Goal: Information Seeking & Learning: Learn about a topic

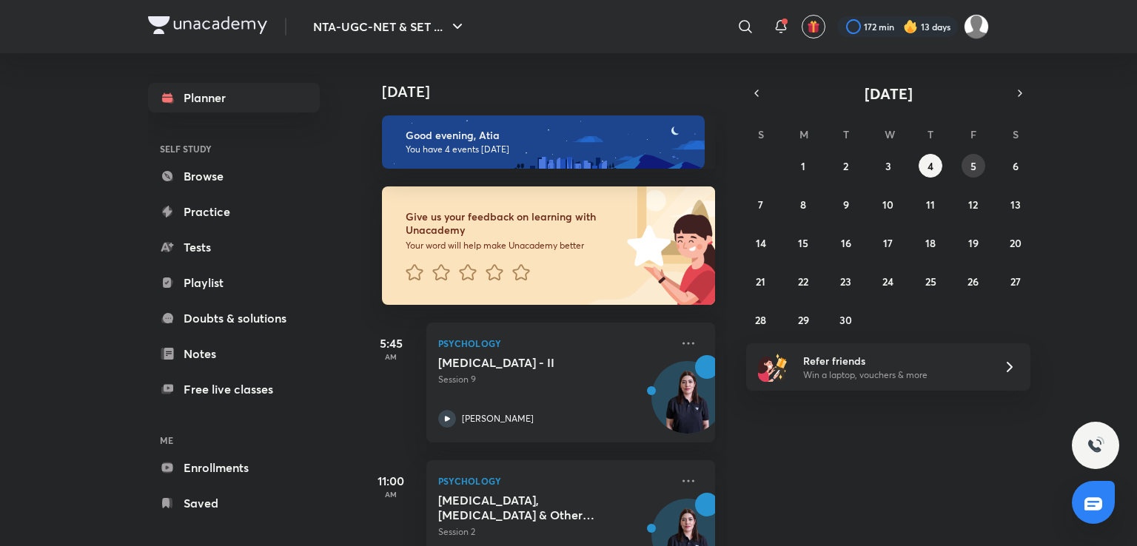
click at [973, 164] on abbr "5" at bounding box center [974, 166] width 6 height 14
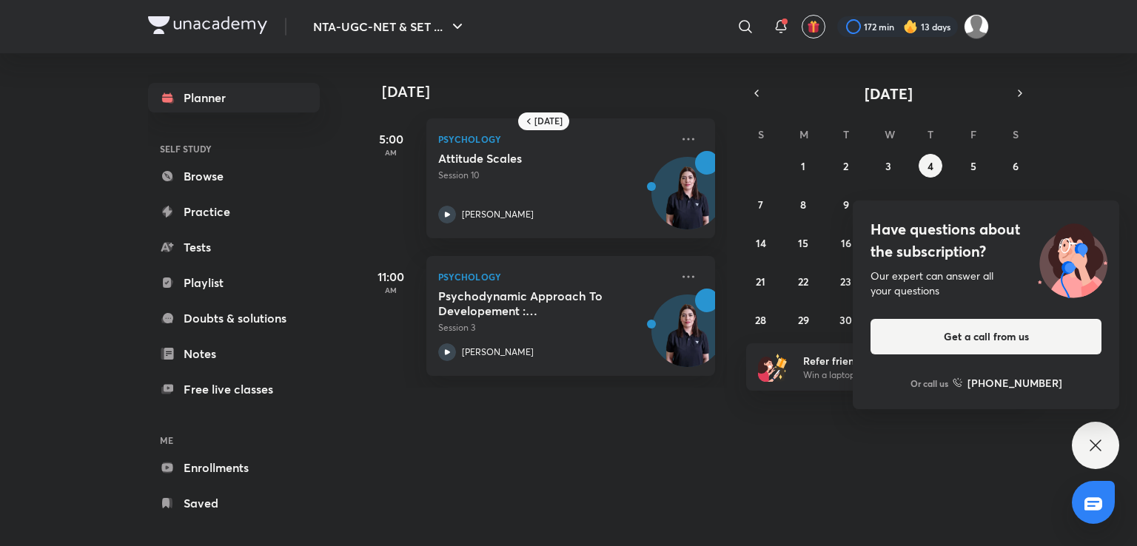
click at [1099, 446] on icon at bounding box center [1096, 446] width 18 height 18
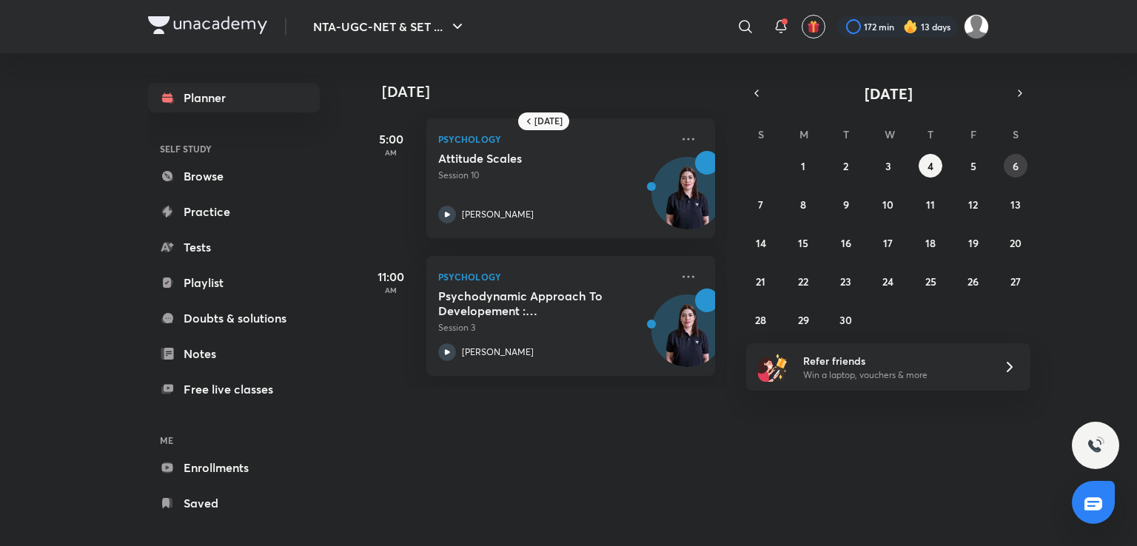
click at [1020, 160] on button "6" at bounding box center [1016, 166] width 24 height 24
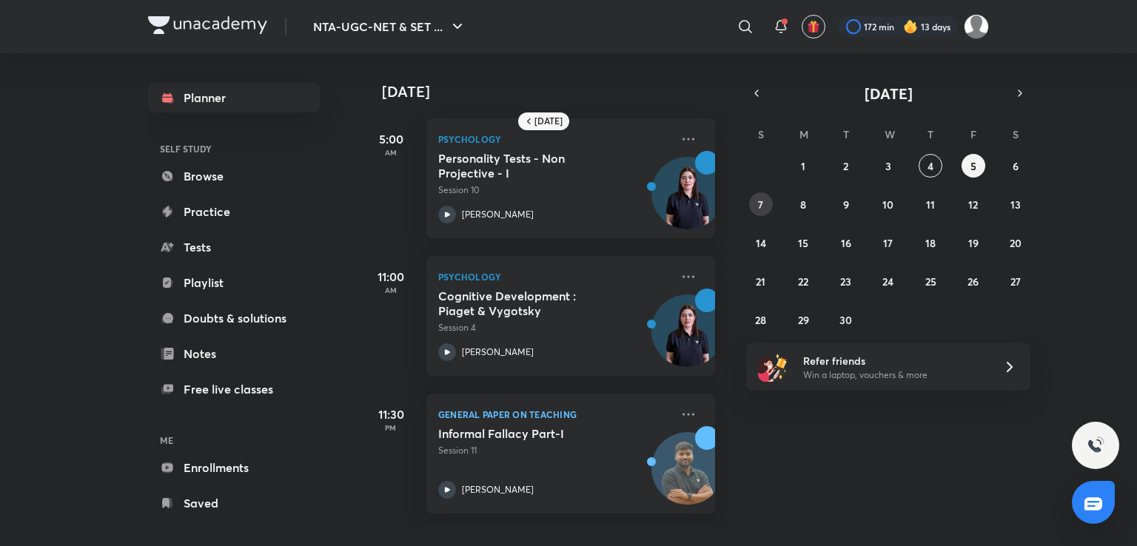
click at [760, 201] on abbr "7" at bounding box center [760, 205] width 5 height 14
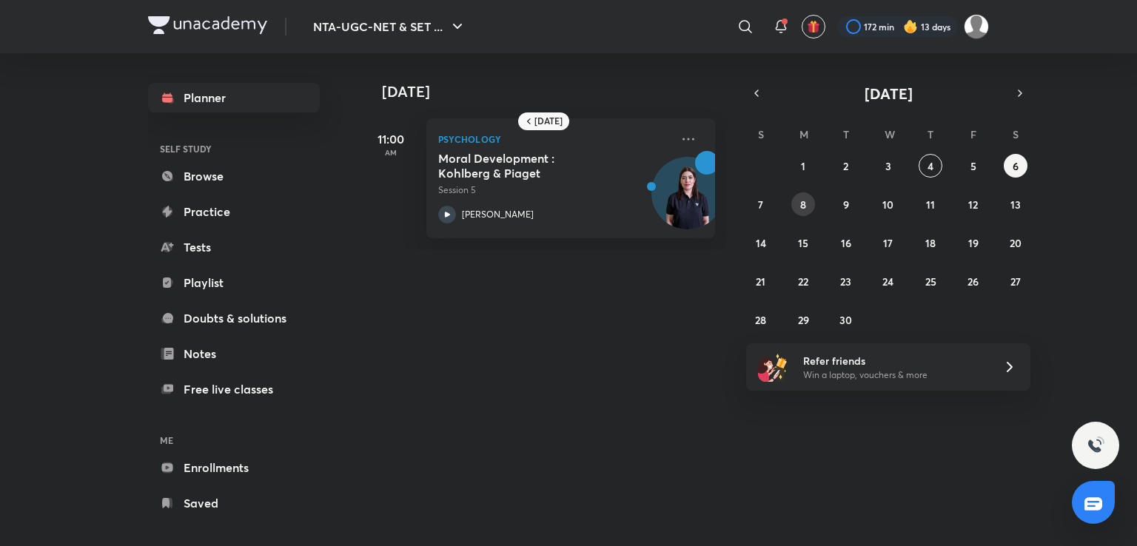
click at [809, 201] on button "8" at bounding box center [803, 204] width 24 height 24
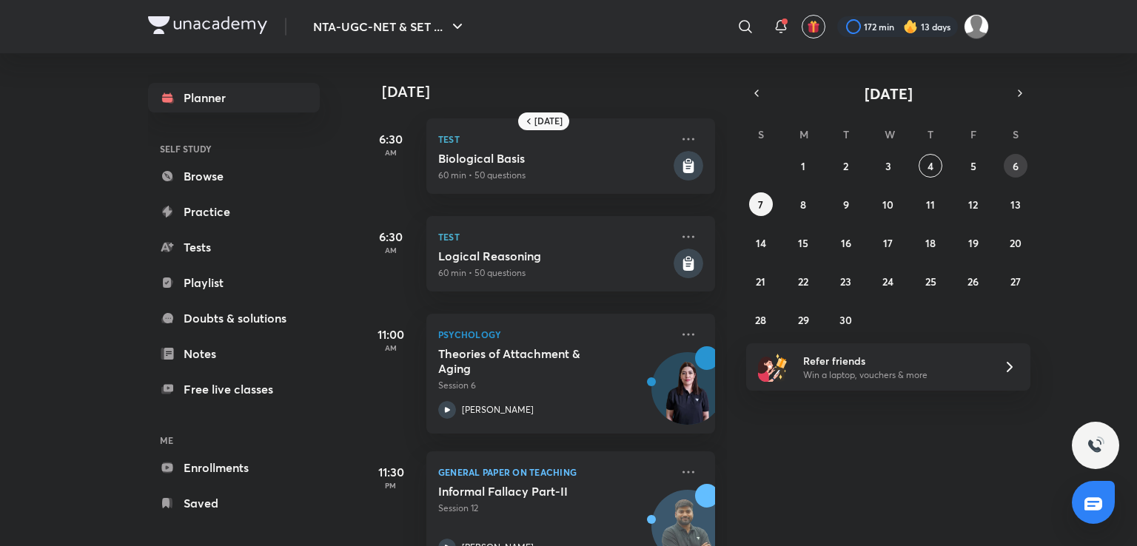
click at [1015, 157] on button "6" at bounding box center [1016, 166] width 24 height 24
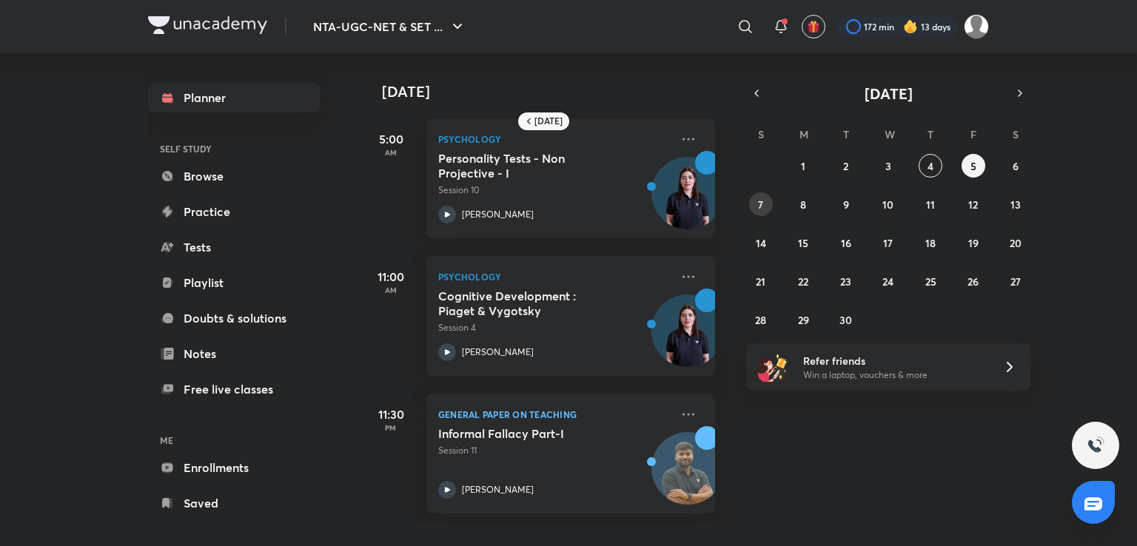
click at [768, 201] on button "7" at bounding box center [761, 204] width 24 height 24
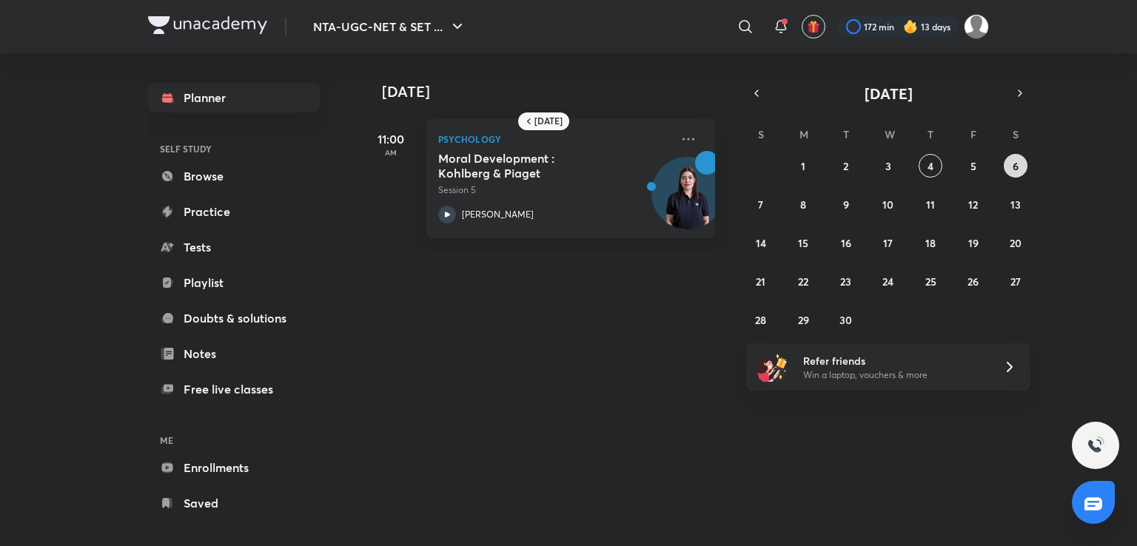
click at [1017, 167] on abbr "6" at bounding box center [1016, 166] width 6 height 14
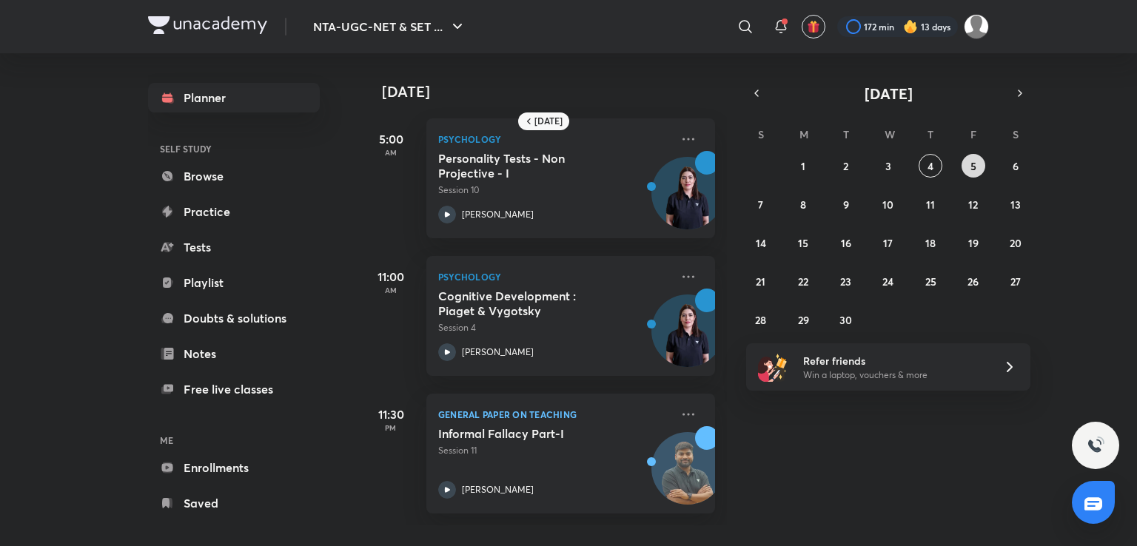
click at [968, 170] on button "5" at bounding box center [974, 166] width 24 height 24
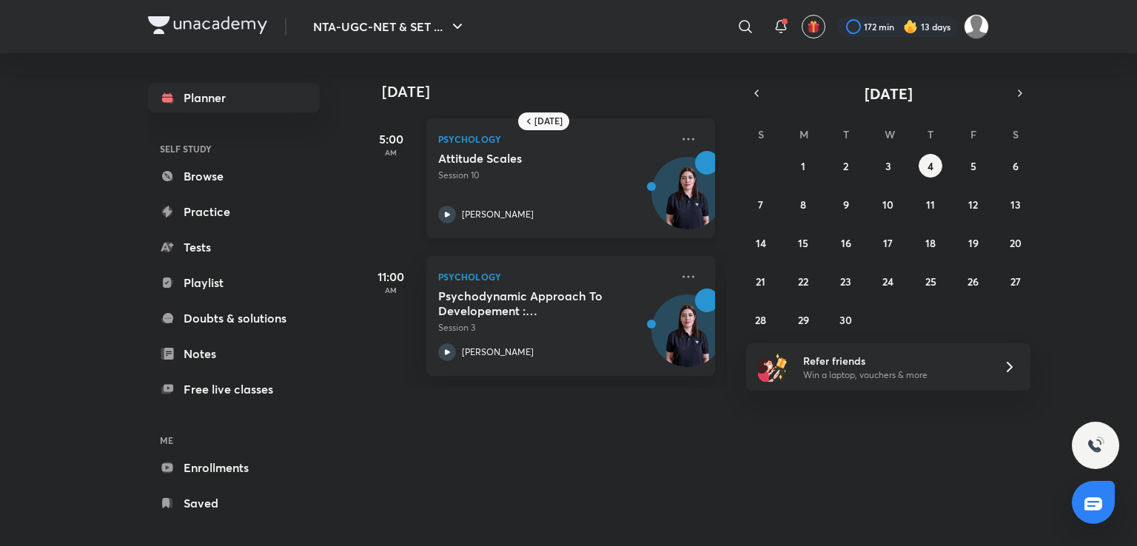
click at [567, 188] on div "Attitude Scales Session 10 Hafsa Malik" at bounding box center [554, 187] width 232 height 73
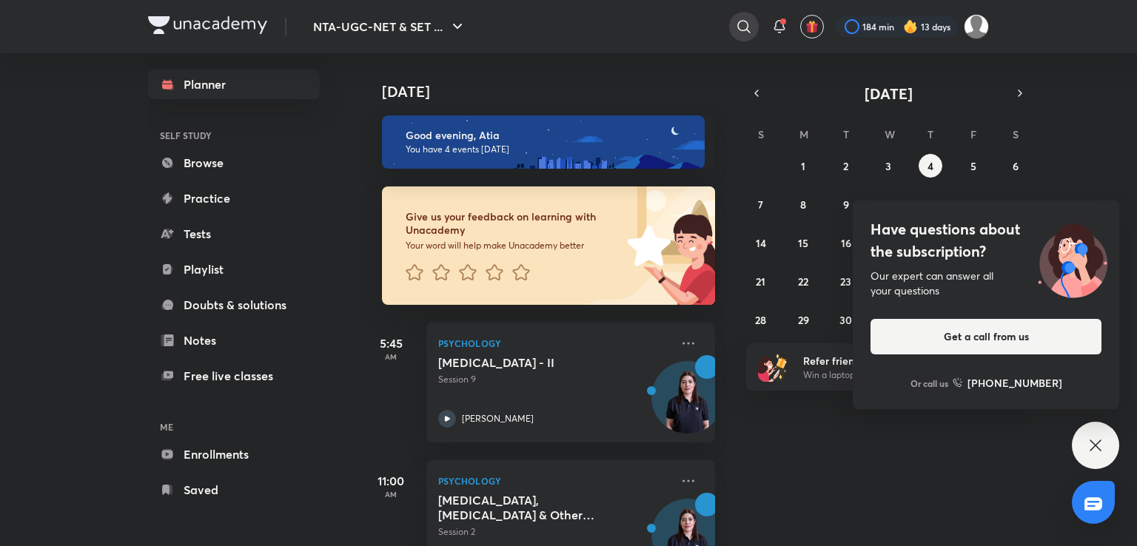
click at [749, 30] on icon at bounding box center [744, 27] width 18 height 18
type input "higher education by [PERSON_NAME]"
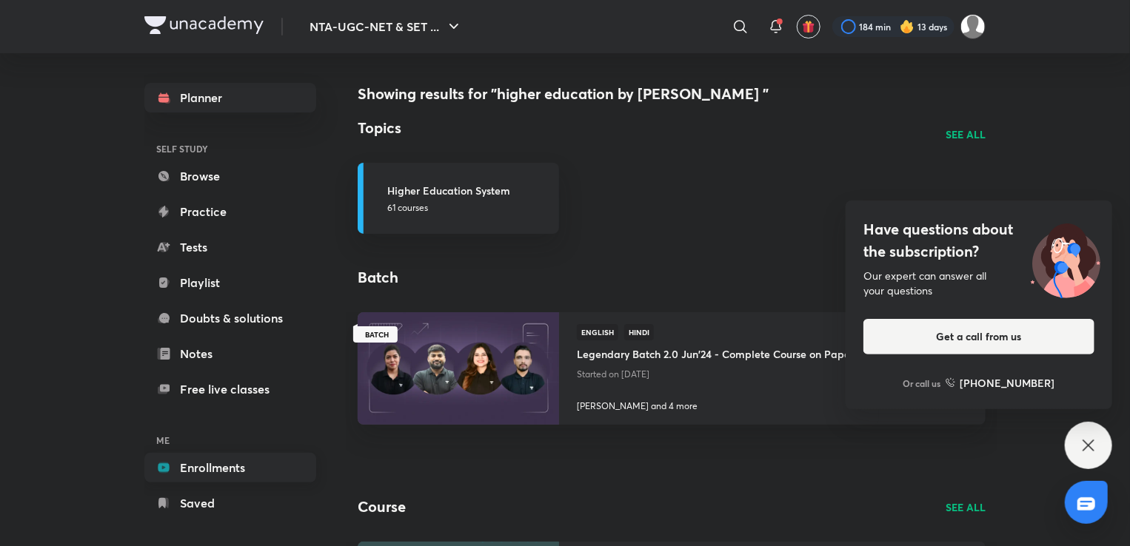
click at [208, 466] on link "Enrollments" at bounding box center [230, 468] width 172 height 30
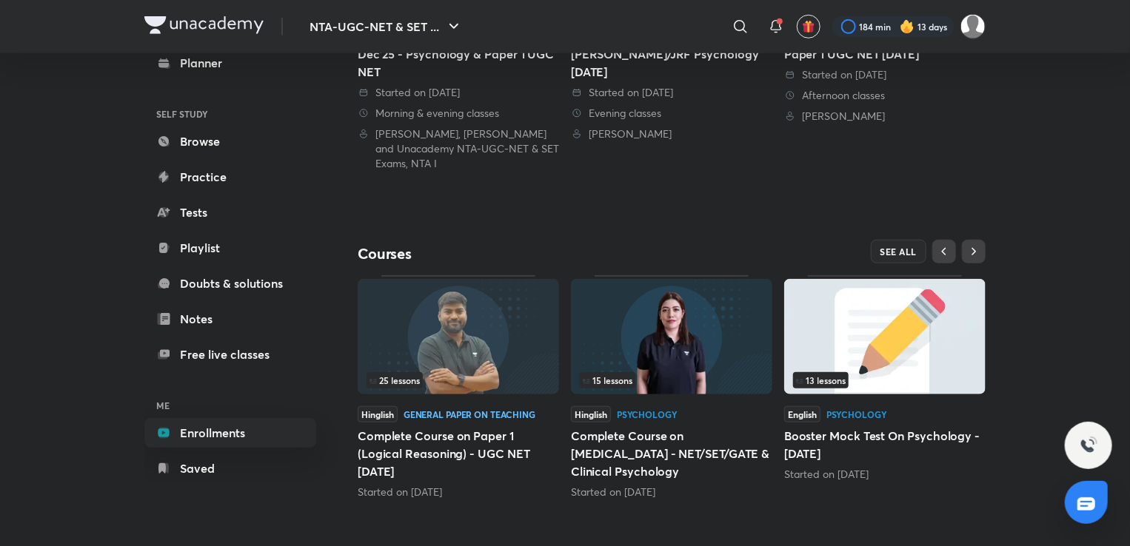
scroll to position [518, 0]
click at [885, 257] on button "SEE ALL" at bounding box center [899, 253] width 56 height 24
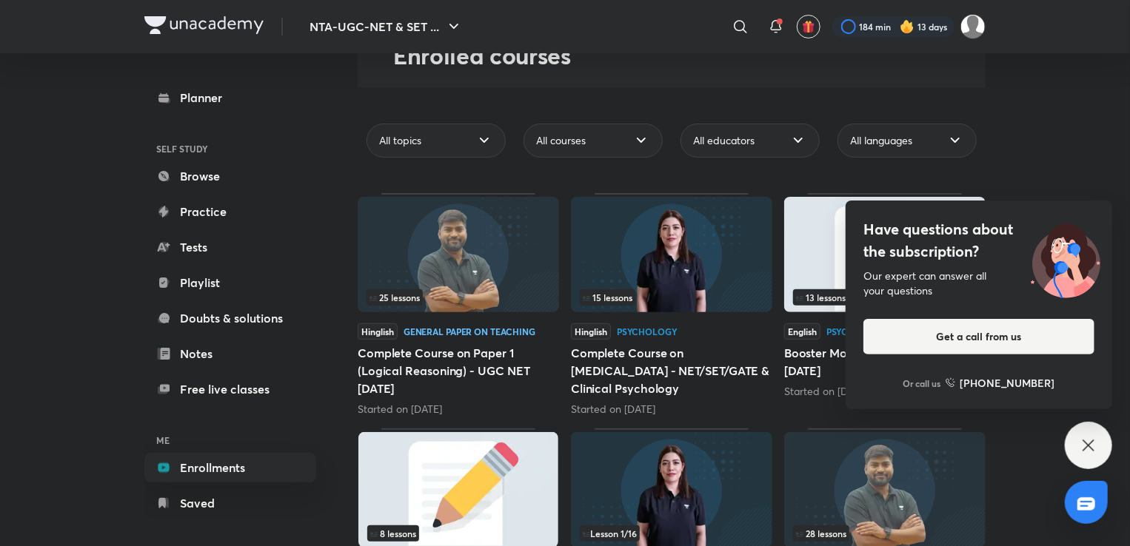
scroll to position [92, 0]
click at [733, 133] on span "All educators" at bounding box center [723, 140] width 61 height 15
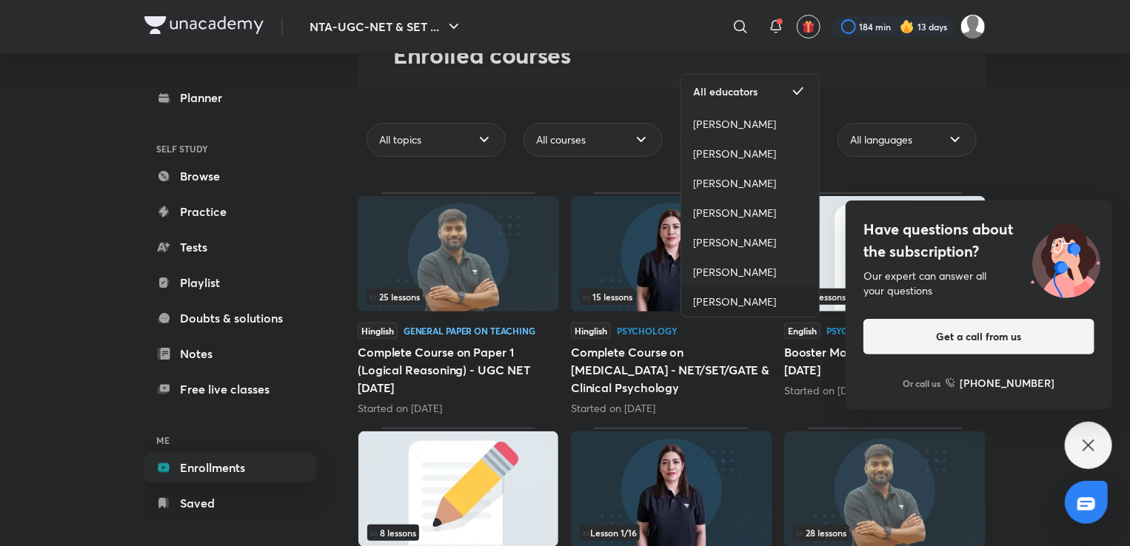
click at [716, 304] on span "[PERSON_NAME]" at bounding box center [734, 302] width 83 height 15
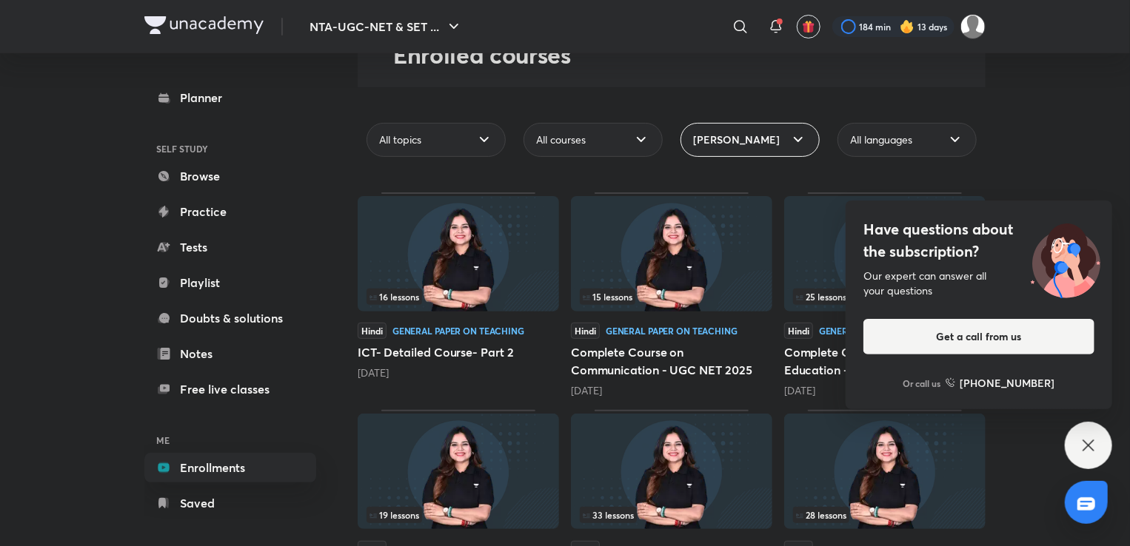
click at [1079, 449] on div "Have questions about the subscription? Our expert can answer all your questions…" at bounding box center [1088, 445] width 47 height 47
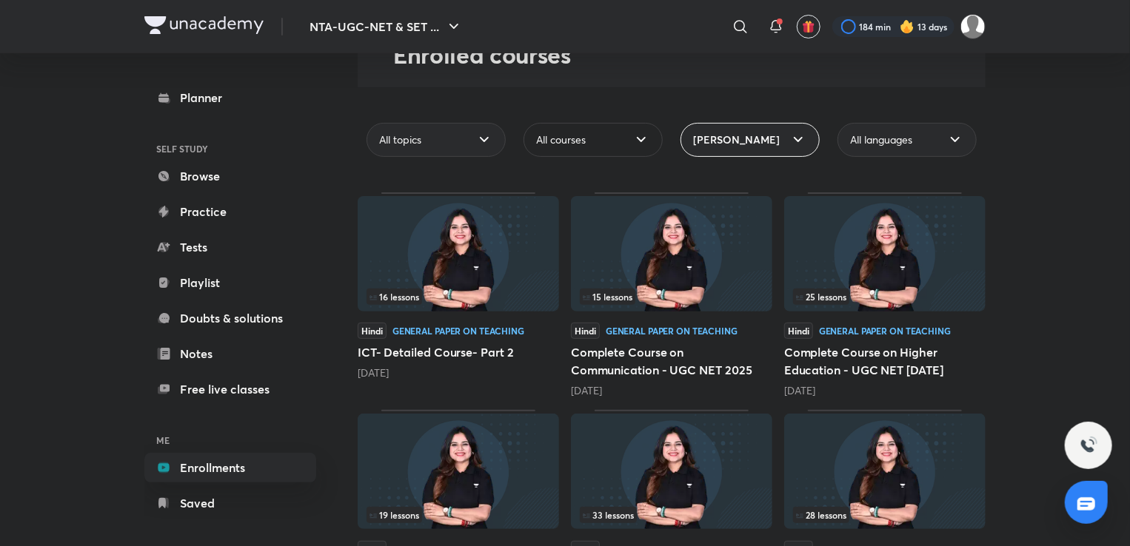
click at [609, 150] on div "All courses" at bounding box center [592, 140] width 139 height 34
click at [476, 141] on icon at bounding box center [484, 140] width 18 height 18
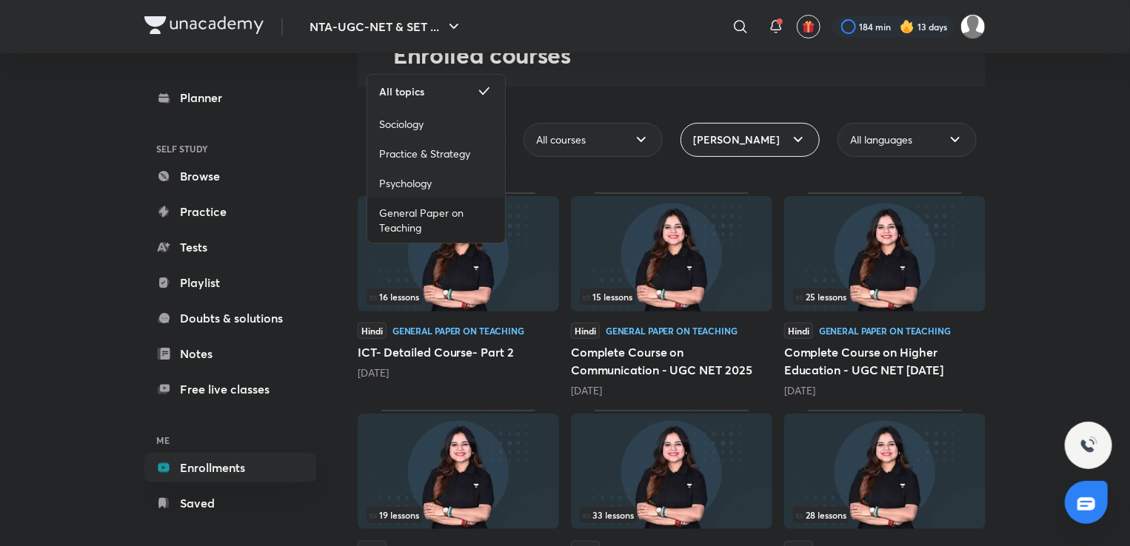
click at [455, 218] on span "General Paper on Teaching" at bounding box center [436, 221] width 114 height 30
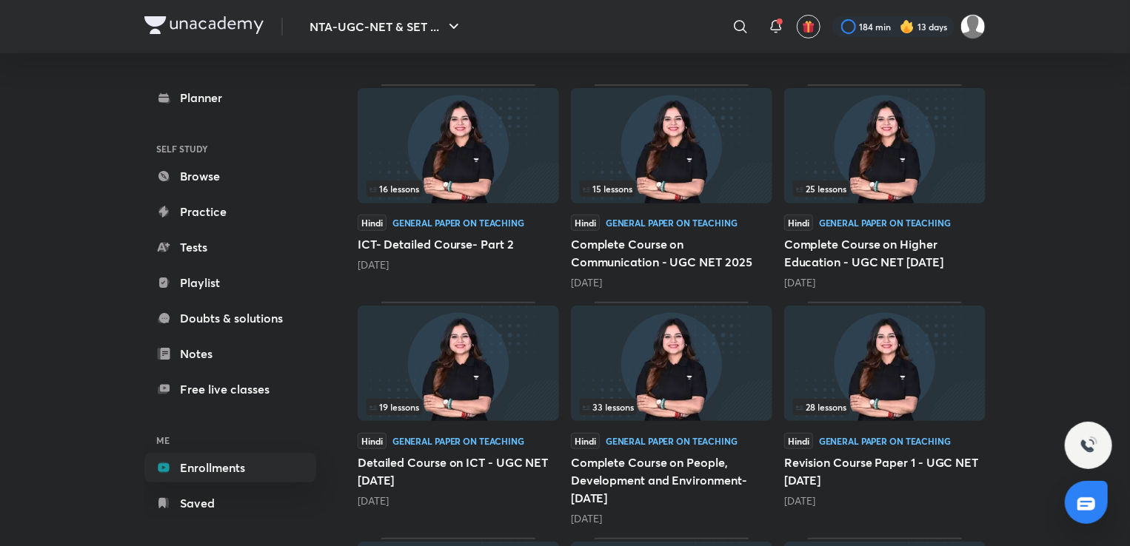
scroll to position [247, 0]
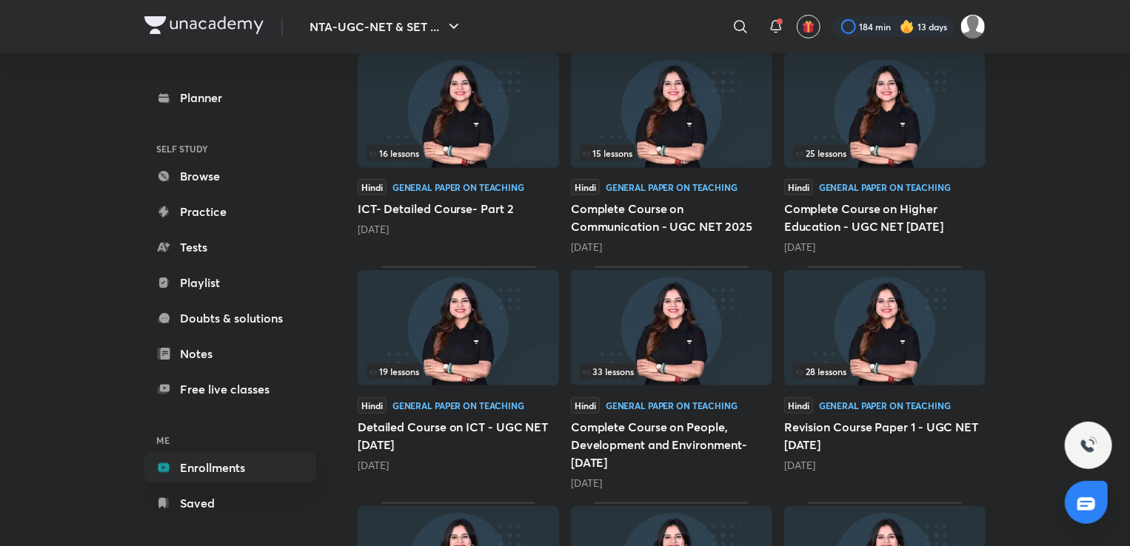
click at [899, 149] on div "25 lessons" at bounding box center [885, 153] width 184 height 16
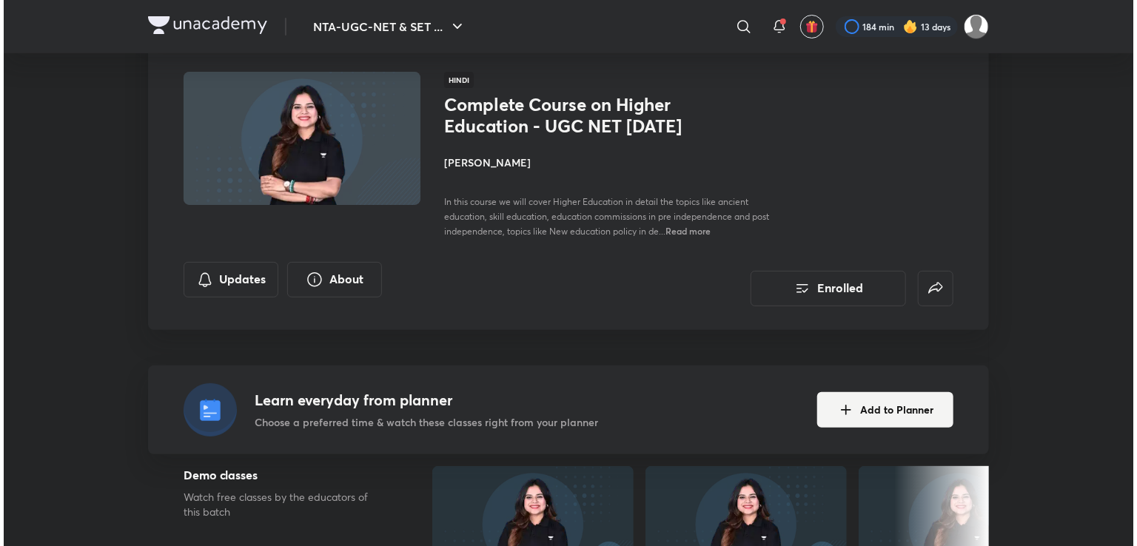
scroll to position [92, 0]
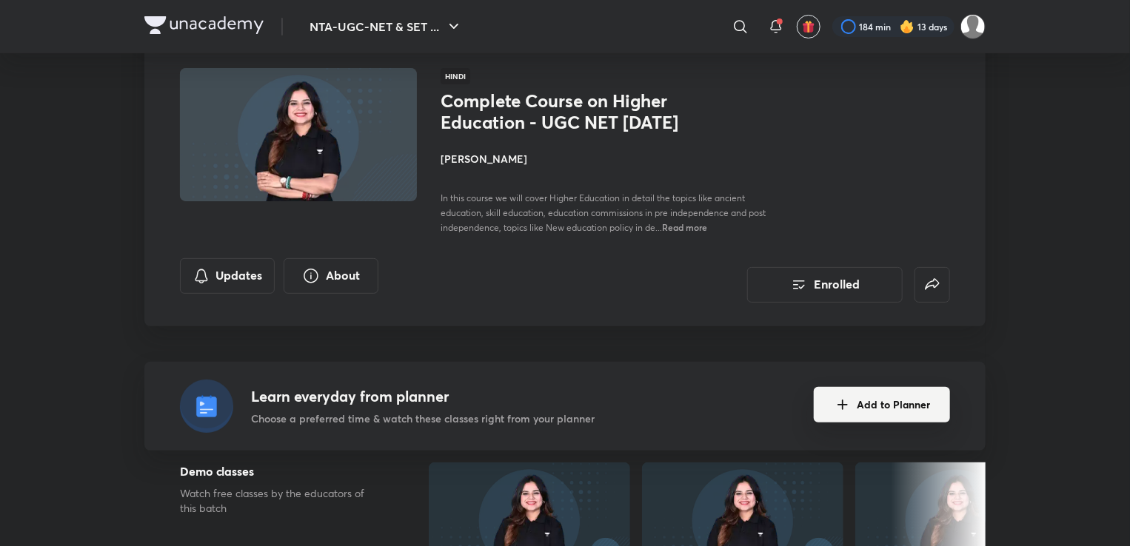
click at [863, 423] on button "Add to Planner" at bounding box center [882, 405] width 136 height 36
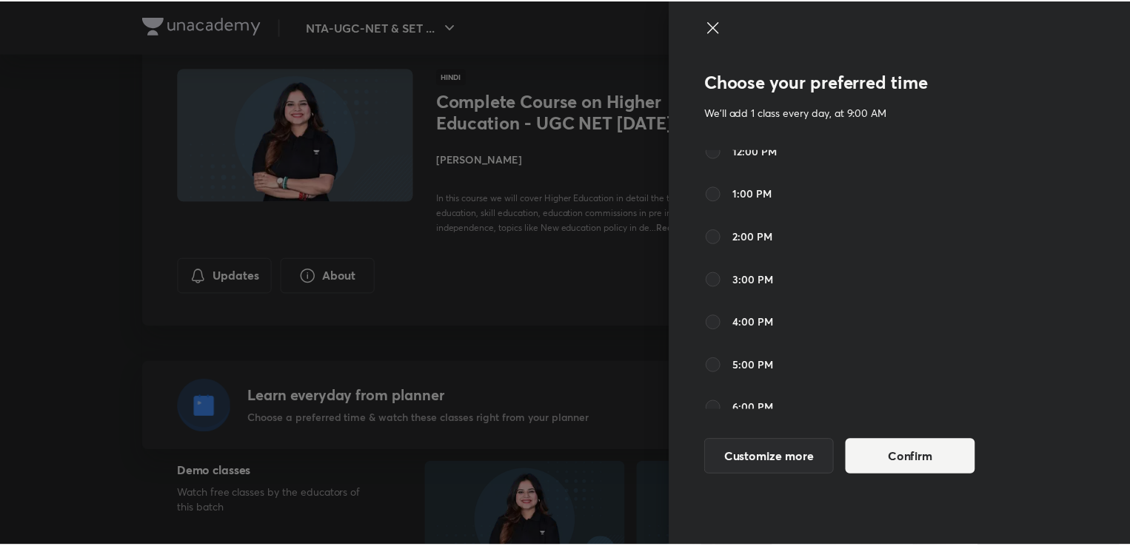
scroll to position [264, 0]
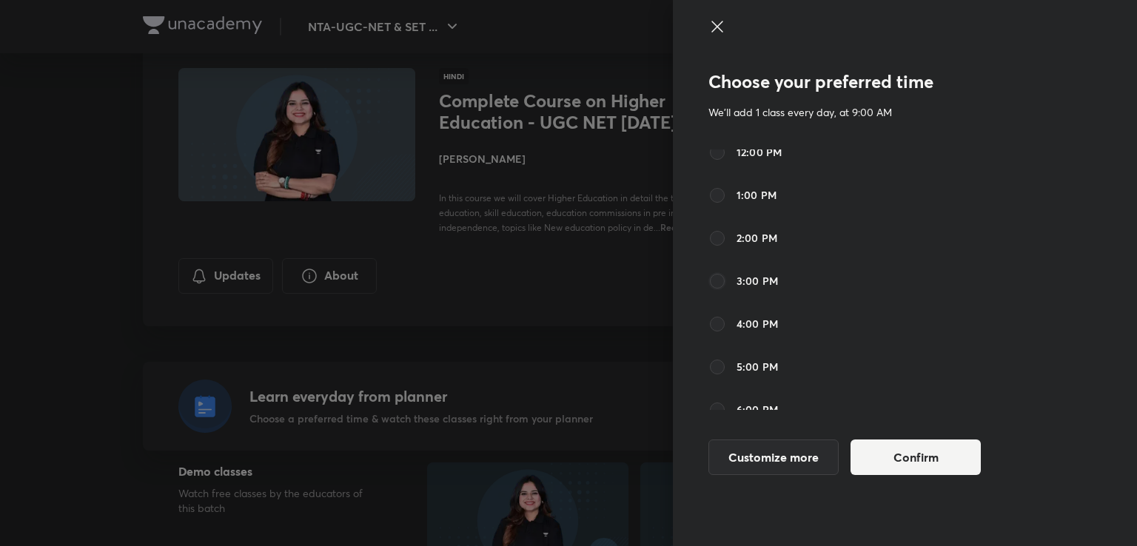
click at [718, 282] on input "3:00 PM" at bounding box center [717, 281] width 18 height 18
radio input "true"
radio input "false"
click at [878, 461] on button "Confirm" at bounding box center [916, 456] width 130 height 36
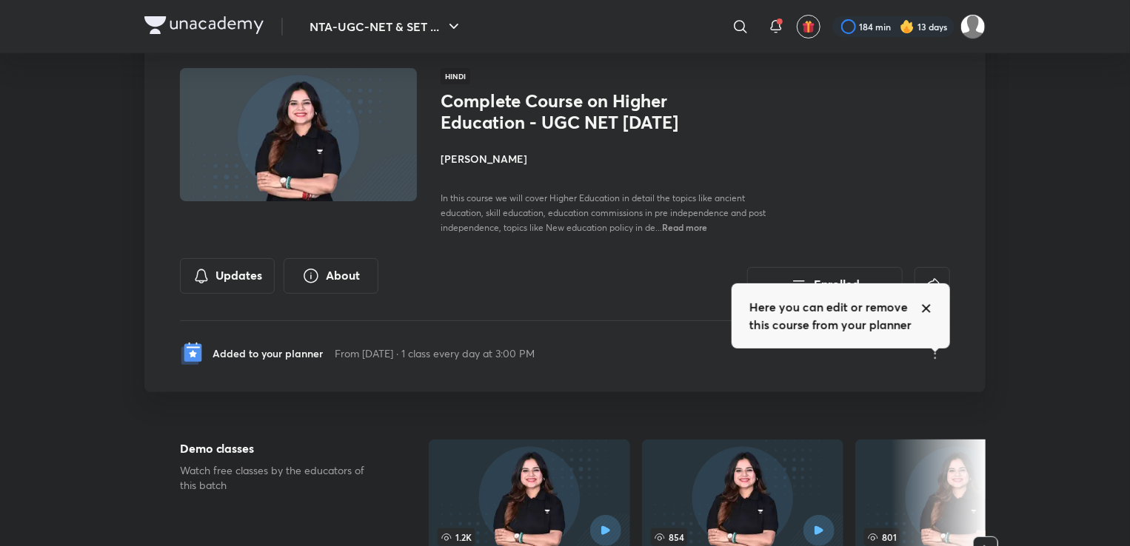
click at [878, 461] on img at bounding box center [955, 497] width 201 height 115
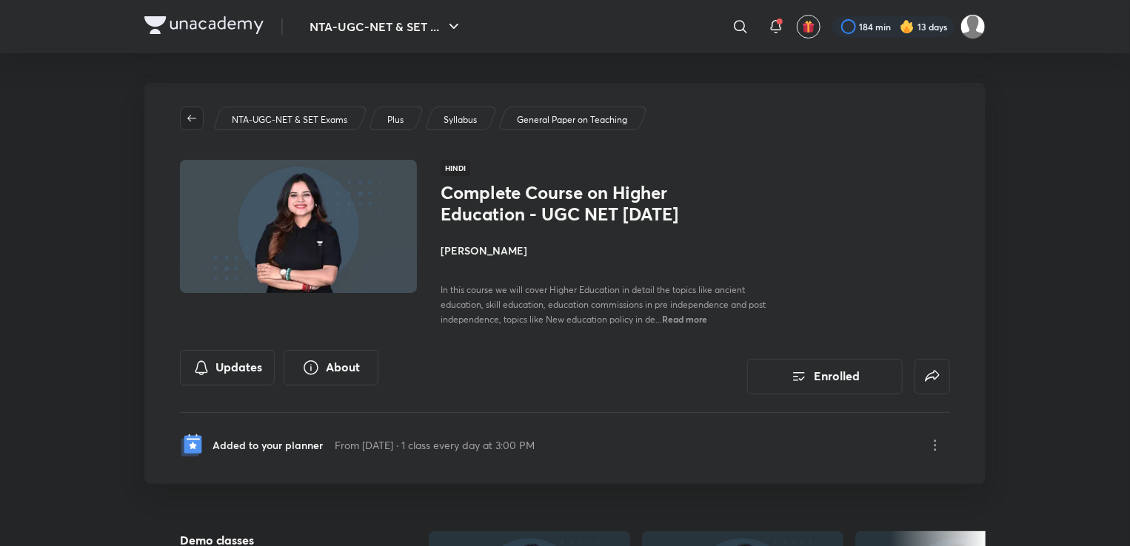
click at [191, 111] on button "button" at bounding box center [192, 119] width 24 height 24
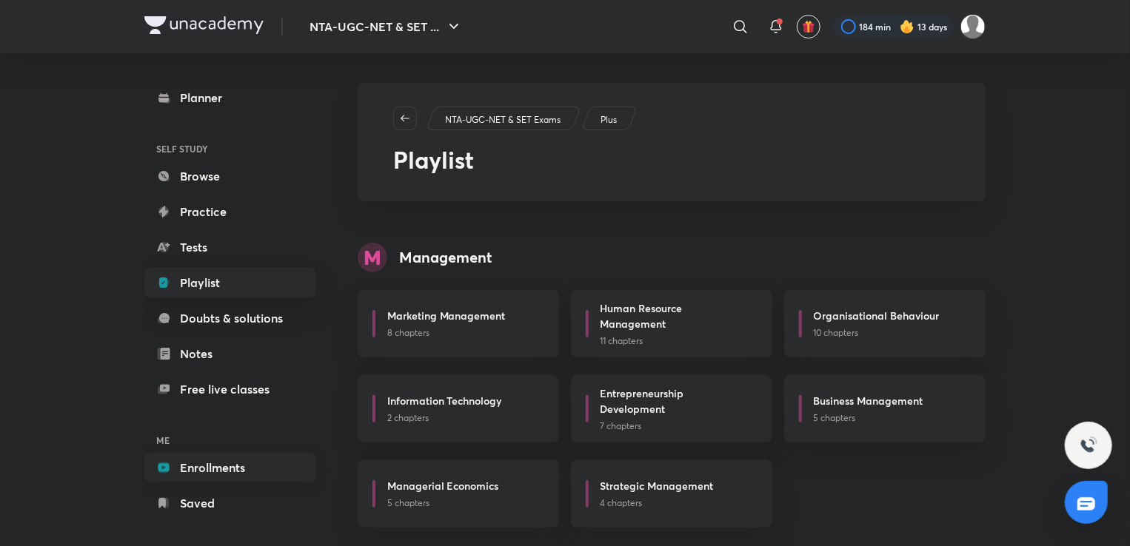
click at [230, 472] on link "Enrollments" at bounding box center [230, 468] width 172 height 30
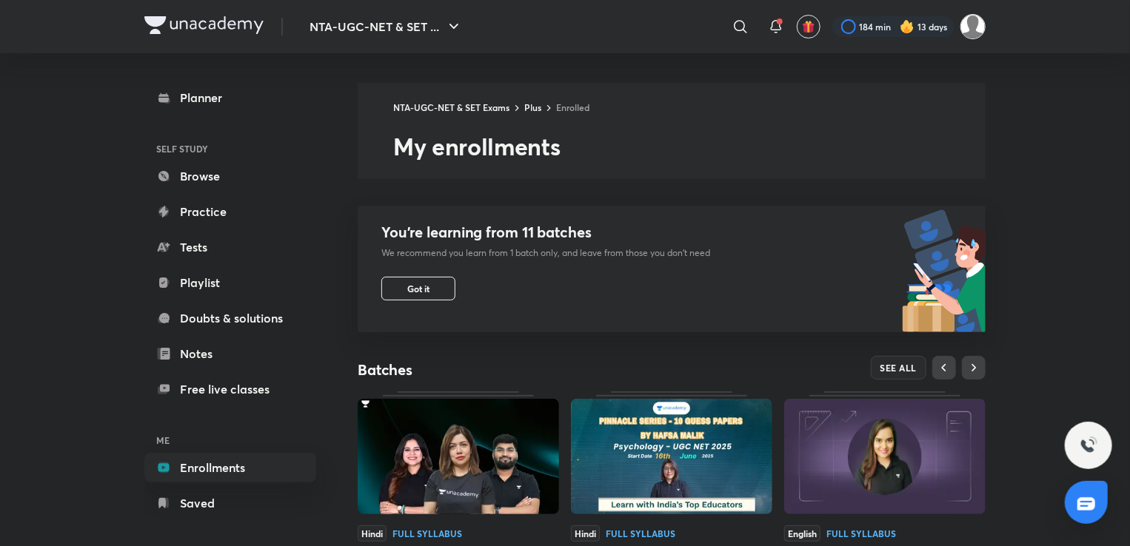
click at [979, 25] on img at bounding box center [972, 26] width 25 height 25
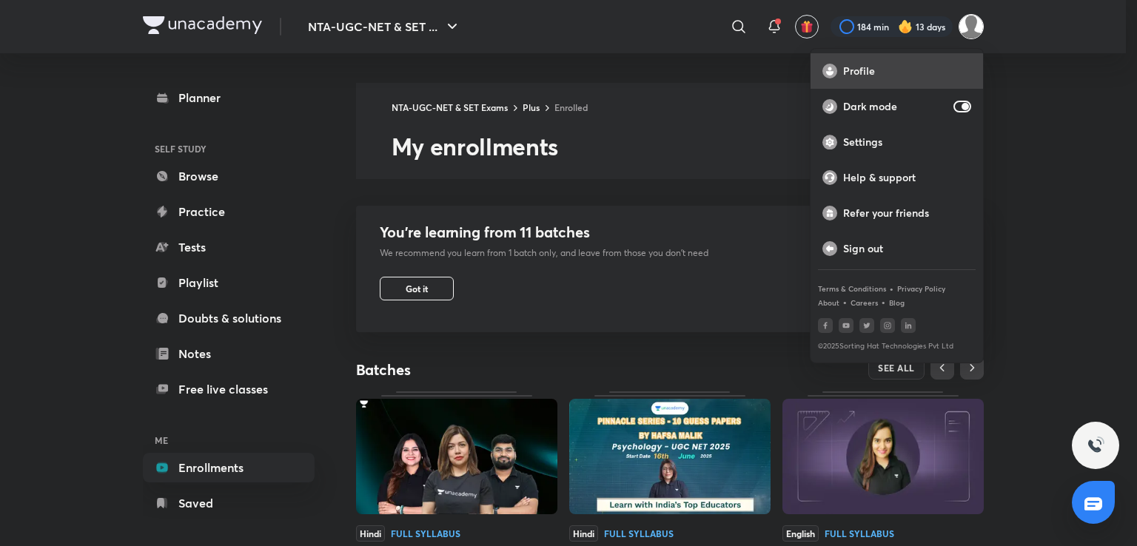
click at [919, 63] on div "Profile" at bounding box center [897, 71] width 172 height 36
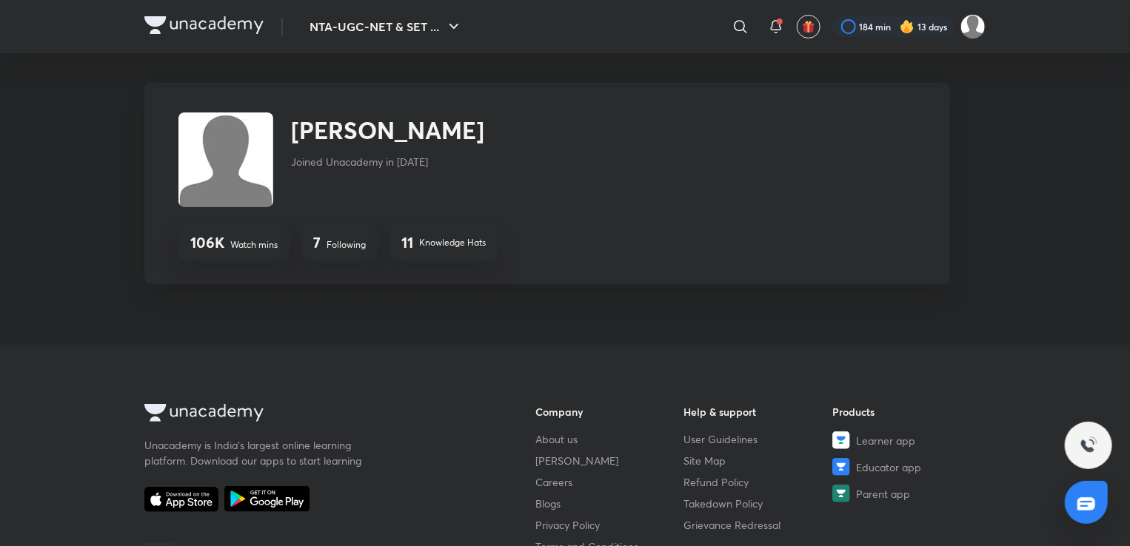
click at [252, 149] on img at bounding box center [225, 160] width 95 height 95
click at [347, 140] on h2 "[PERSON_NAME]" at bounding box center [387, 131] width 193 height 36
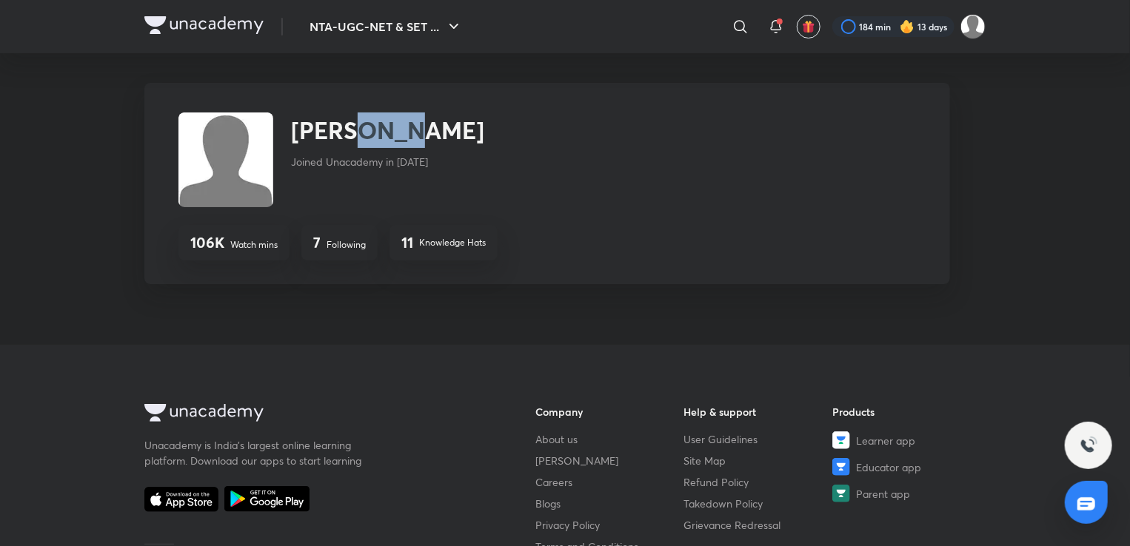
click at [347, 140] on h2 "[PERSON_NAME]" at bounding box center [387, 131] width 193 height 36
click at [546, 158] on div "[PERSON_NAME] Joined Unacademy in [DATE]" at bounding box center [444, 160] width 533 height 95
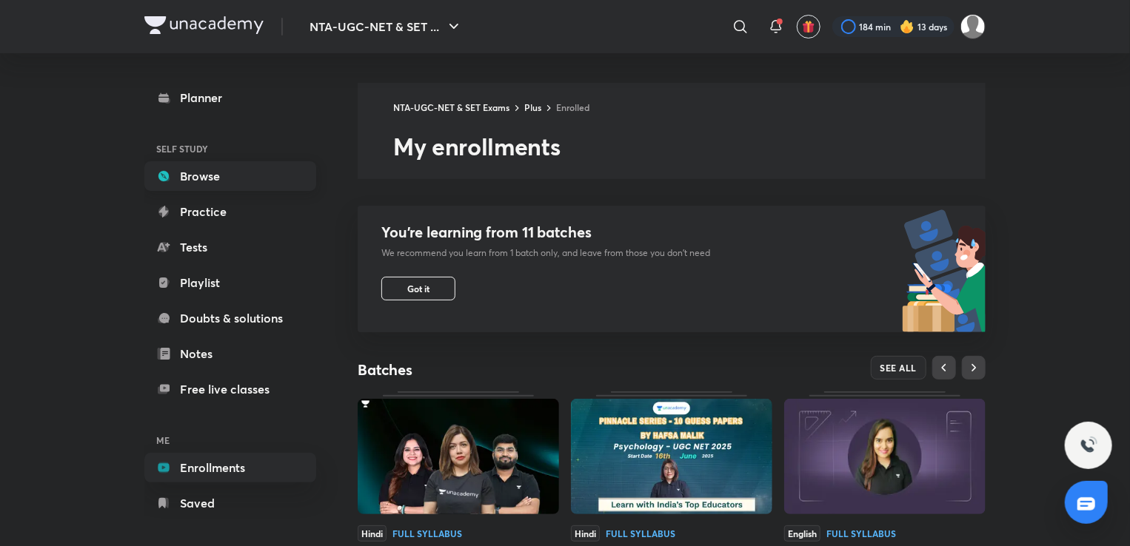
click at [238, 178] on link "Browse" at bounding box center [230, 176] width 172 height 30
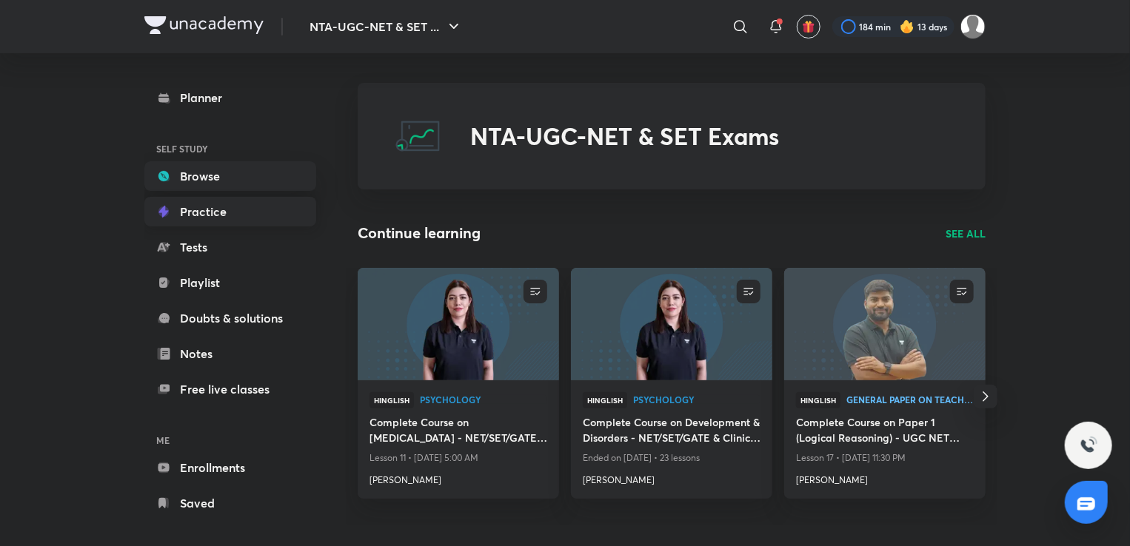
click at [238, 213] on link "Practice" at bounding box center [230, 212] width 172 height 30
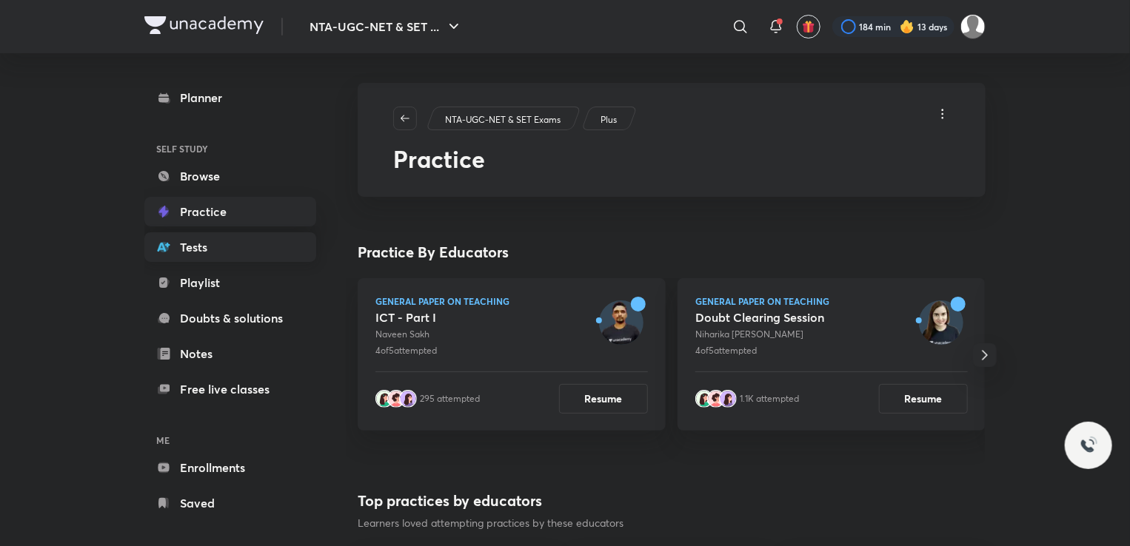
click at [245, 235] on link "Tests" at bounding box center [230, 247] width 172 height 30
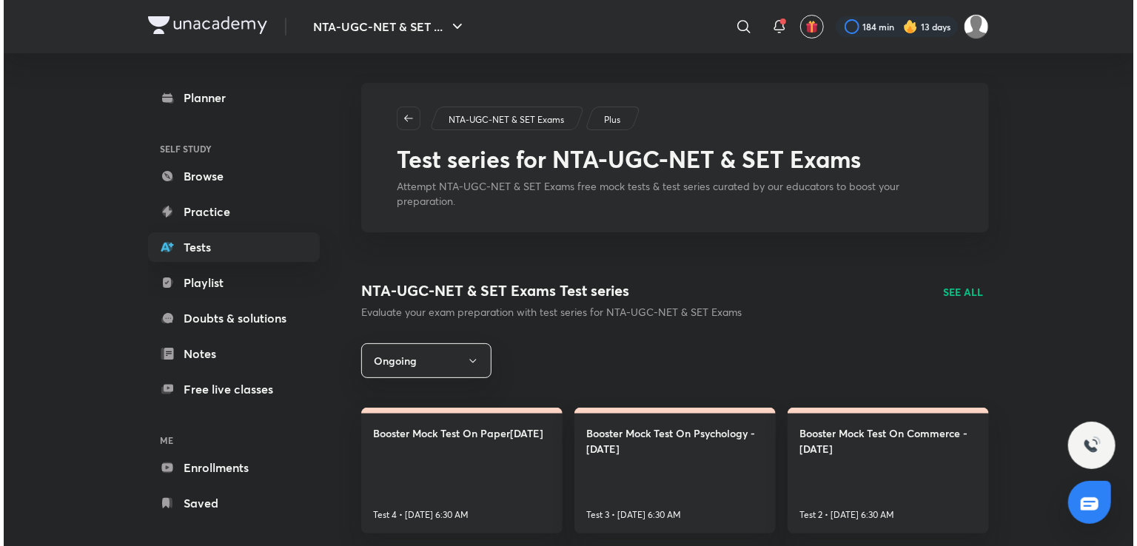
scroll to position [13, 0]
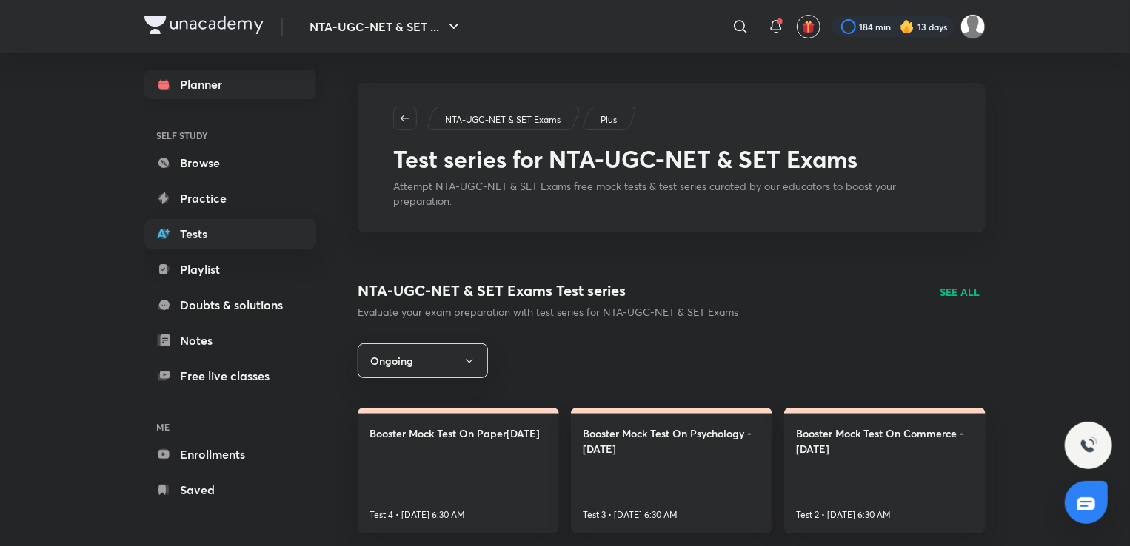
click at [247, 84] on link "Planner" at bounding box center [230, 85] width 172 height 30
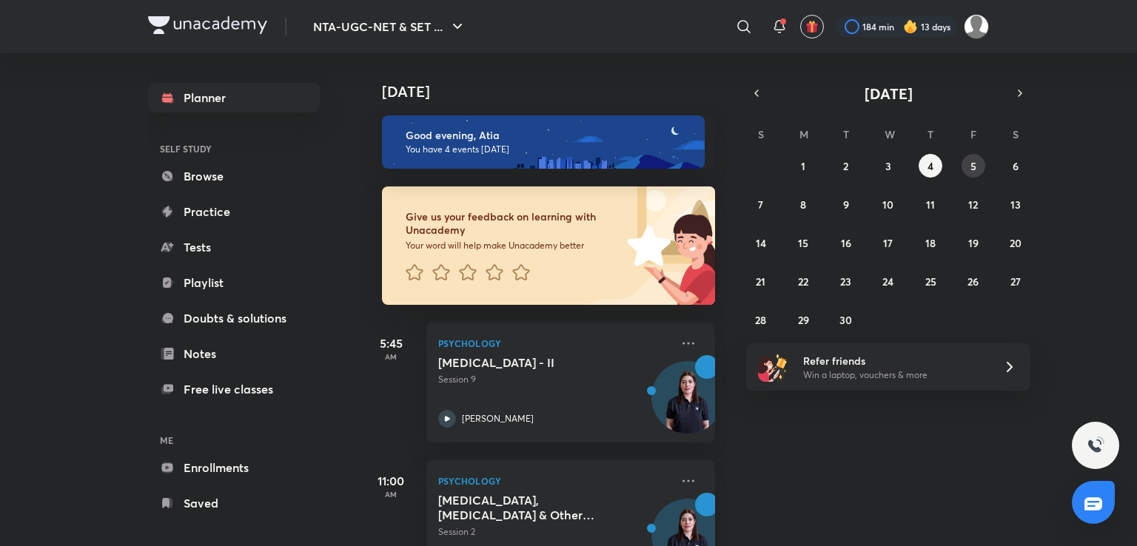
click at [980, 171] on button "5" at bounding box center [974, 166] width 24 height 24
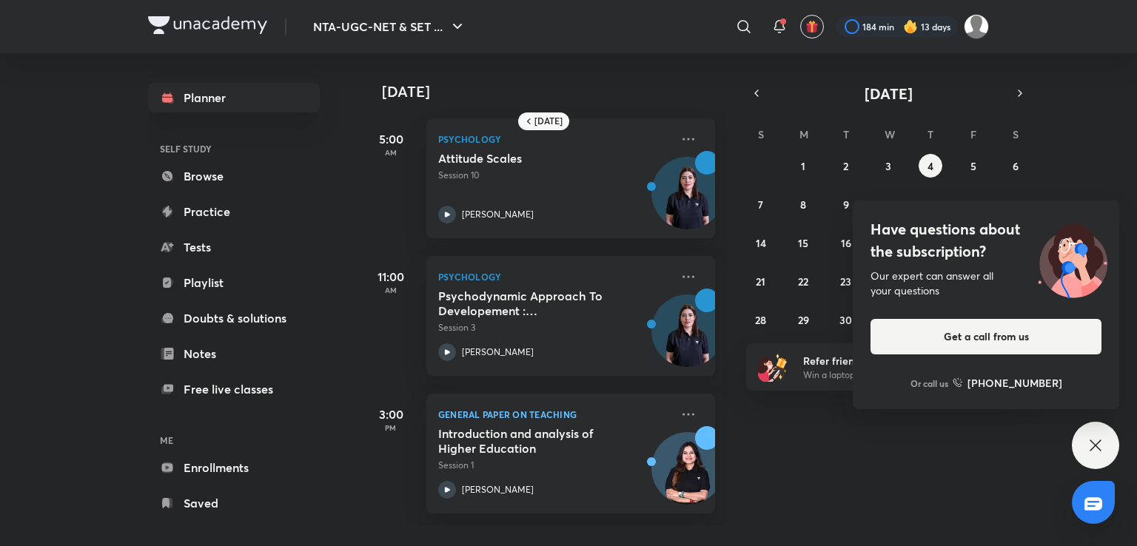
click at [1093, 461] on div "Have questions about the subscription? Our expert can answer all your questions…" at bounding box center [1095, 445] width 47 height 47
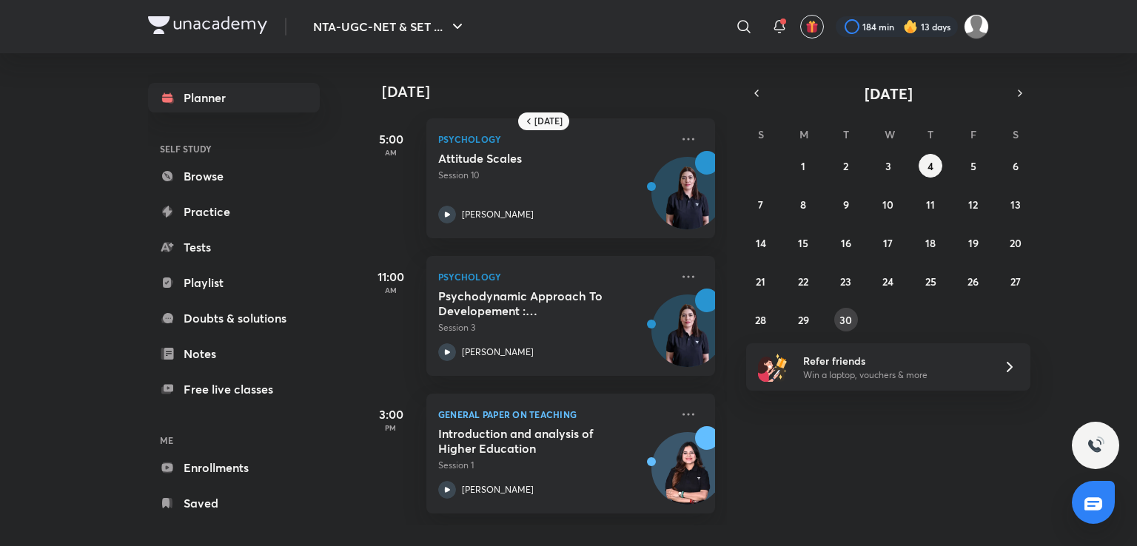
click at [842, 310] on button "30" at bounding box center [846, 320] width 24 height 24
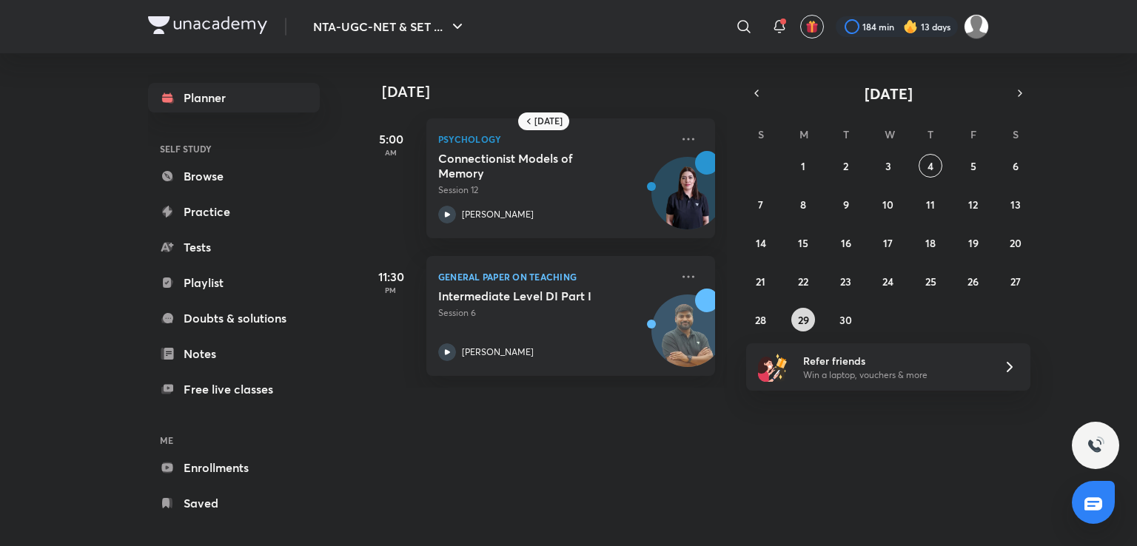
click at [800, 321] on abbr "29" at bounding box center [803, 320] width 11 height 14
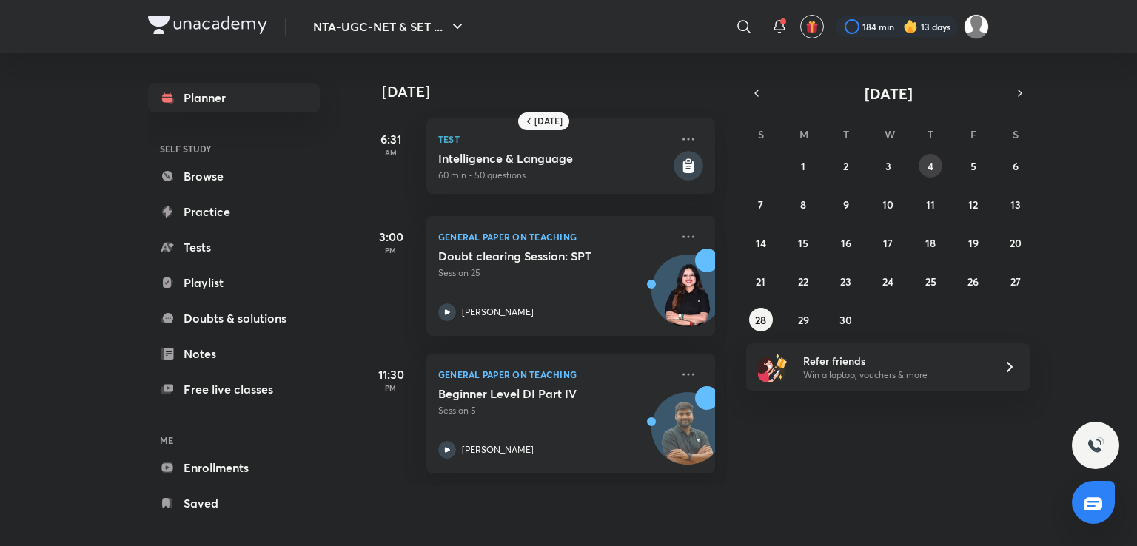
click at [933, 167] on abbr "4" at bounding box center [931, 166] width 6 height 14
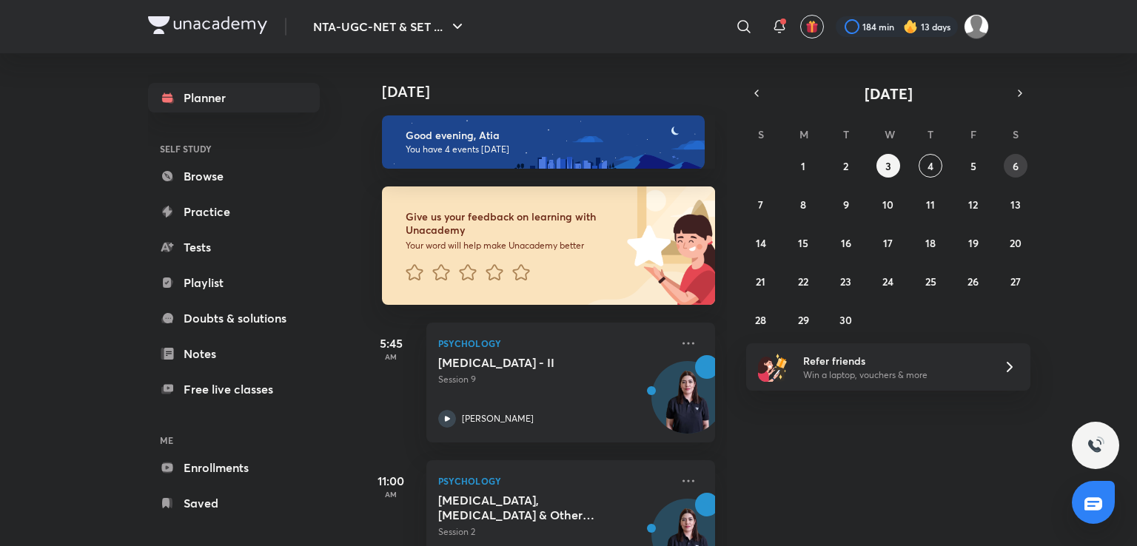
click at [1008, 165] on button "6" at bounding box center [1016, 166] width 24 height 24
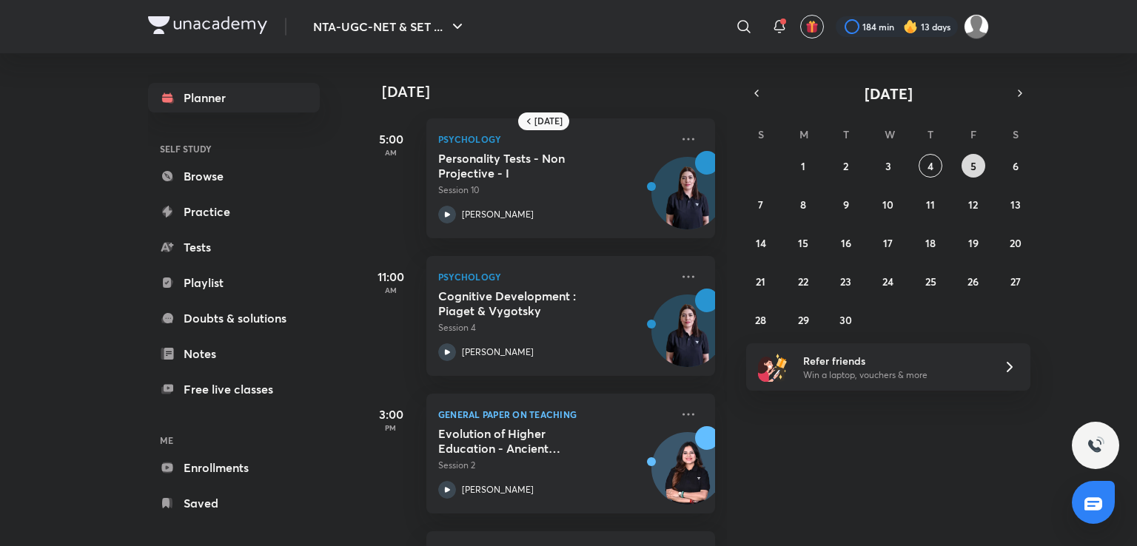
click at [968, 164] on button "5" at bounding box center [974, 166] width 24 height 24
click at [668, 171] on img at bounding box center [687, 200] width 71 height 71
